Goal: Task Accomplishment & Management: Use online tool/utility

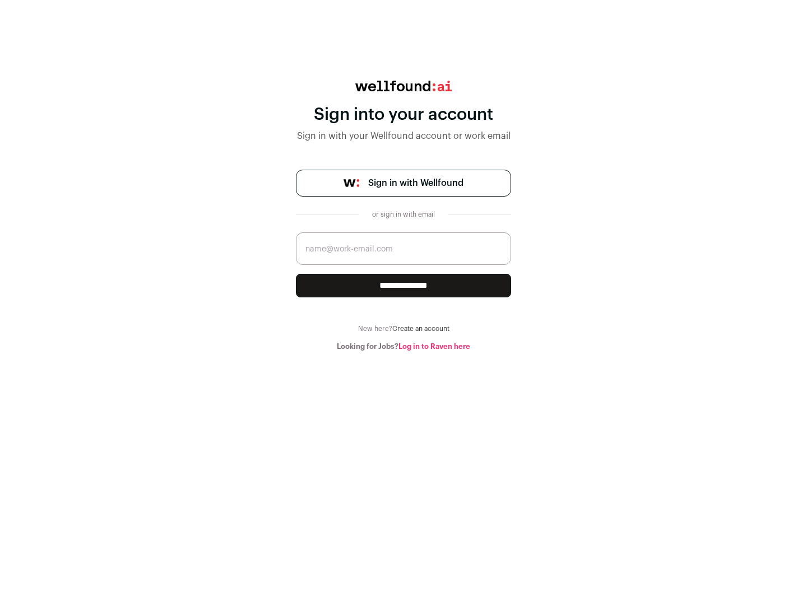
click at [415, 183] on span "Sign in with Wellfound" at bounding box center [415, 182] width 95 height 13
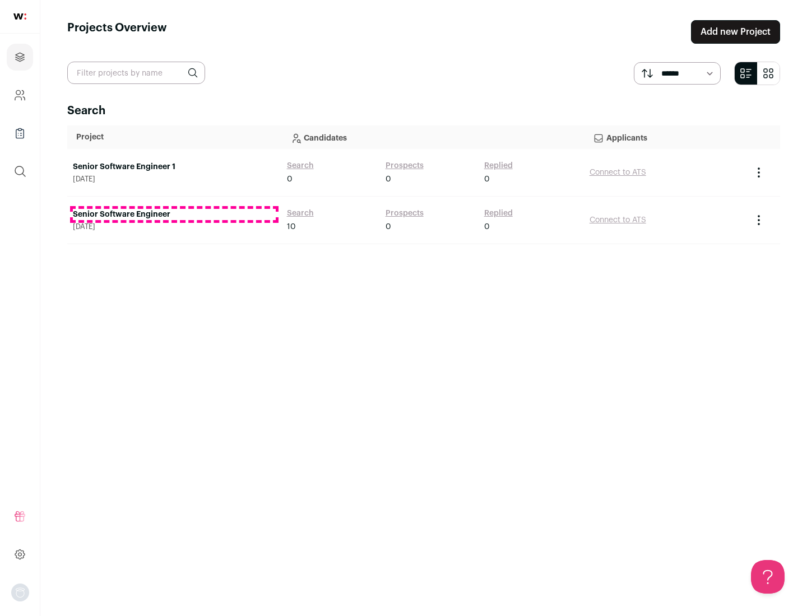
click at [174, 215] on link "Senior Software Engineer" at bounding box center [174, 214] width 203 height 11
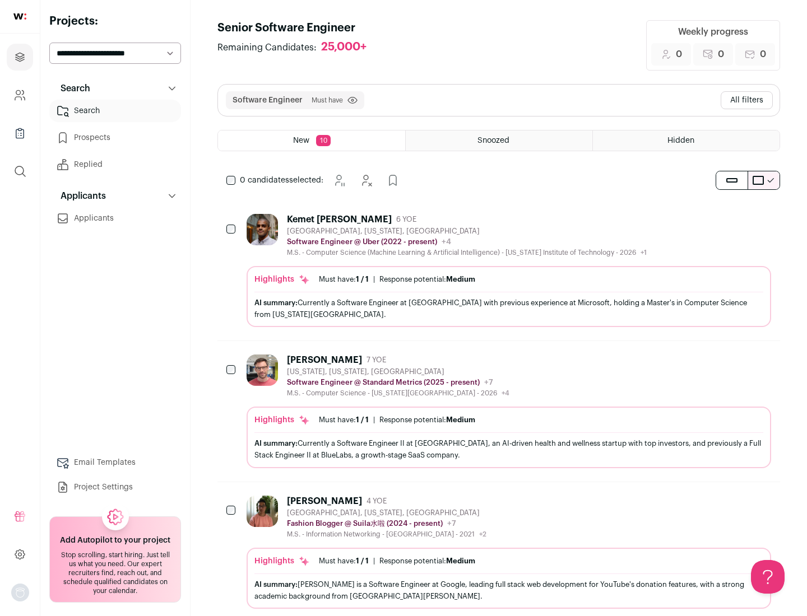
click at [499, 271] on div "Highlights Must have: 1 / 1 How many must haves have been fulfilled? | Response…" at bounding box center [508, 296] width 524 height 61
